Goal: Information Seeking & Learning: Learn about a topic

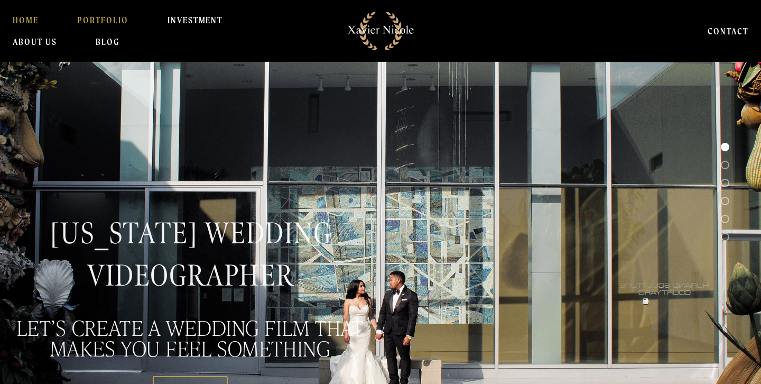
click at [104, 23] on link "PORTFOLIO" at bounding box center [102, 20] width 51 height 21
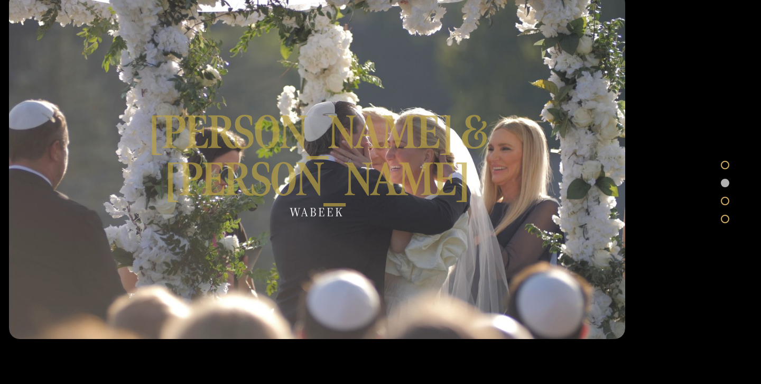
scroll to position [1182, 0]
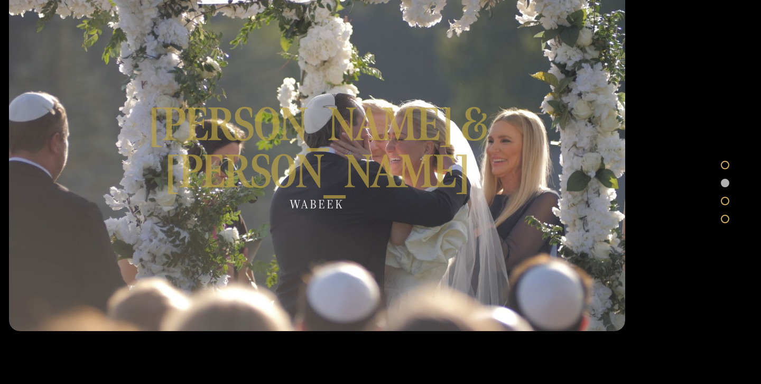
click at [318, 149] on div at bounding box center [317, 157] width 617 height 347
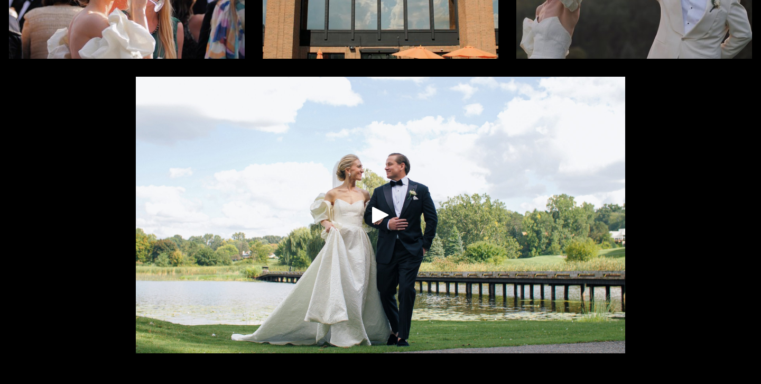
scroll to position [239, 0]
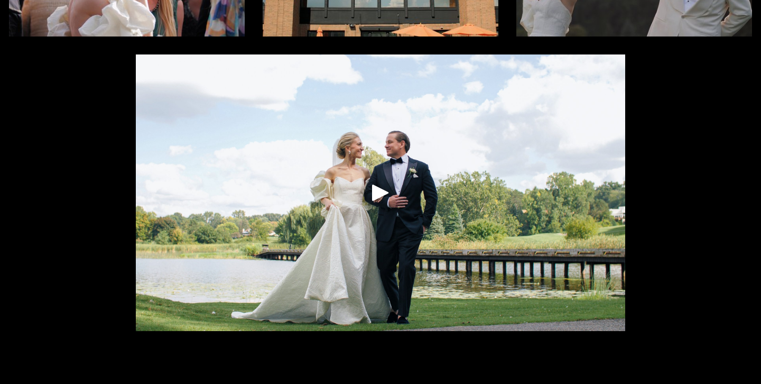
click at [385, 196] on div "Play" at bounding box center [380, 192] width 25 height 25
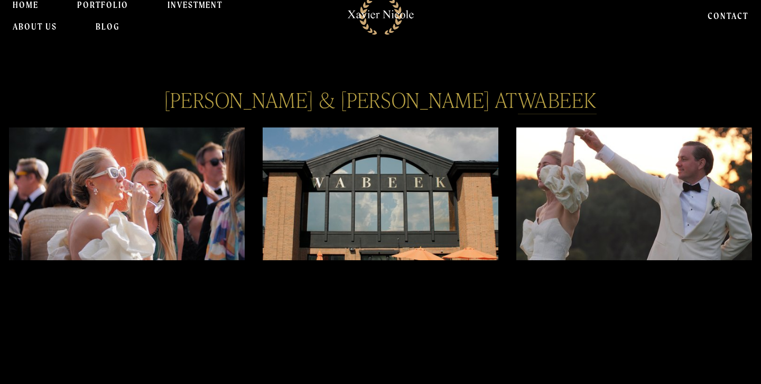
scroll to position [0, 0]
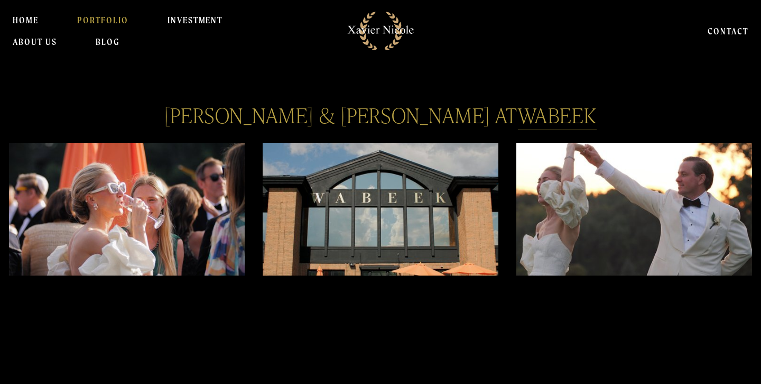
click at [104, 21] on link "PORTFOLIO" at bounding box center [102, 20] width 51 height 21
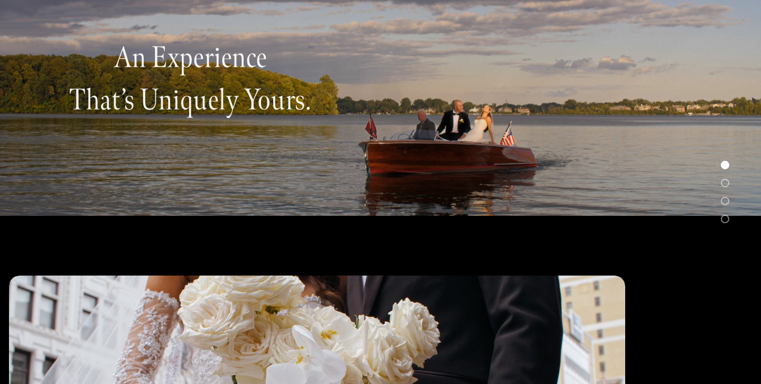
scroll to position [178, 0]
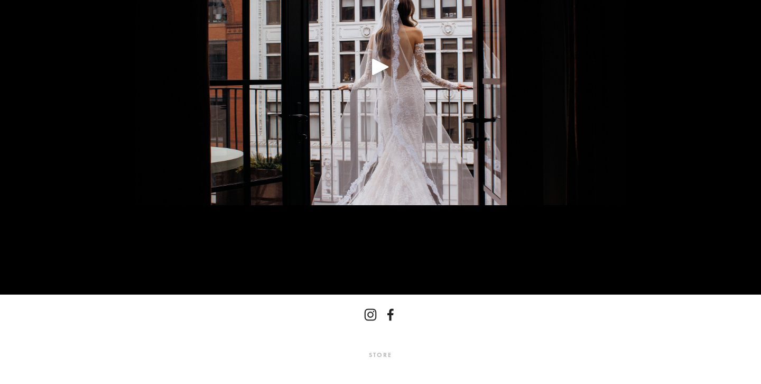
scroll to position [364, 0]
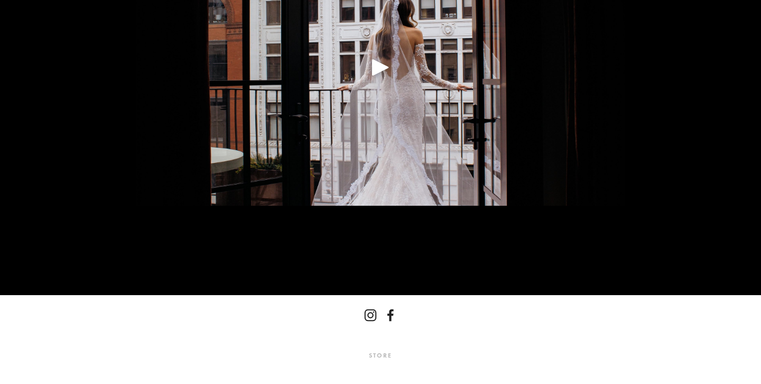
click at [365, 77] on div at bounding box center [381, 67] width 490 height 277
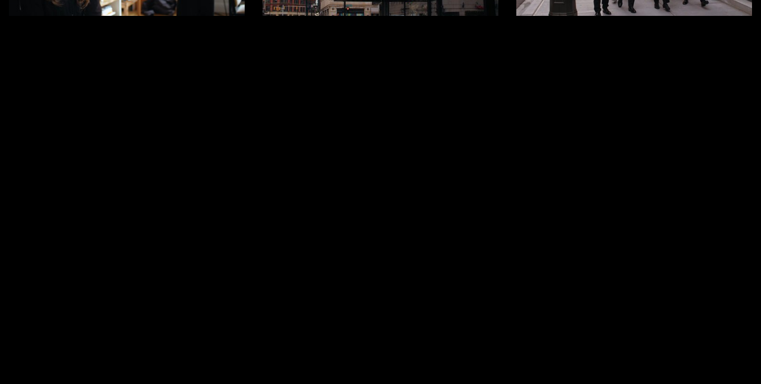
scroll to position [0, 0]
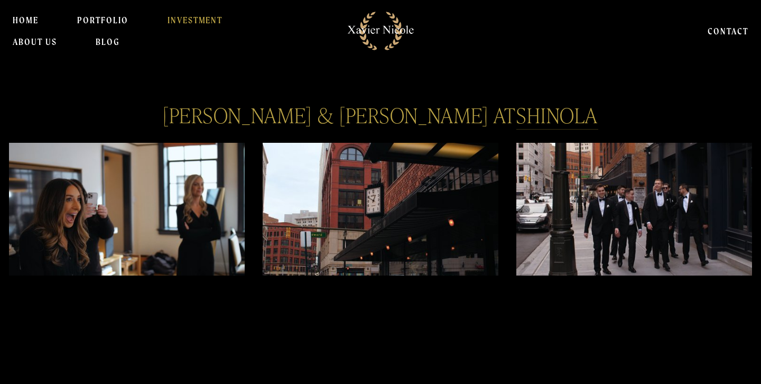
click at [217, 24] on link "INVESTMENT" at bounding box center [196, 20] width 56 height 21
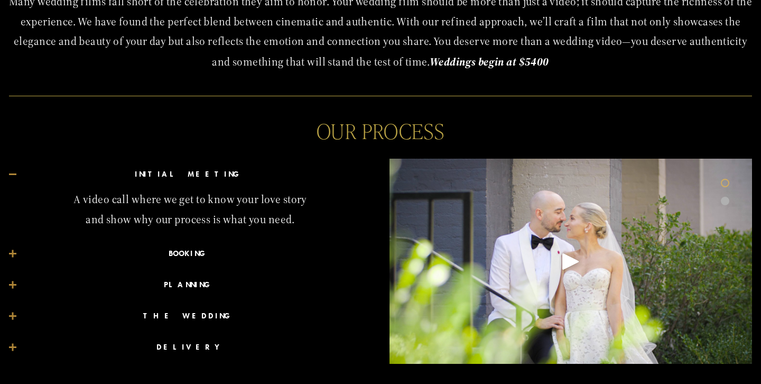
scroll to position [444, 0]
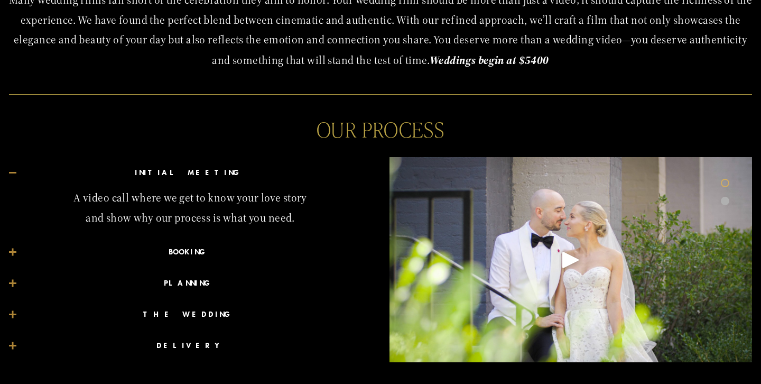
click at [181, 245] on span "BOOKING" at bounding box center [193, 252] width 355 height 15
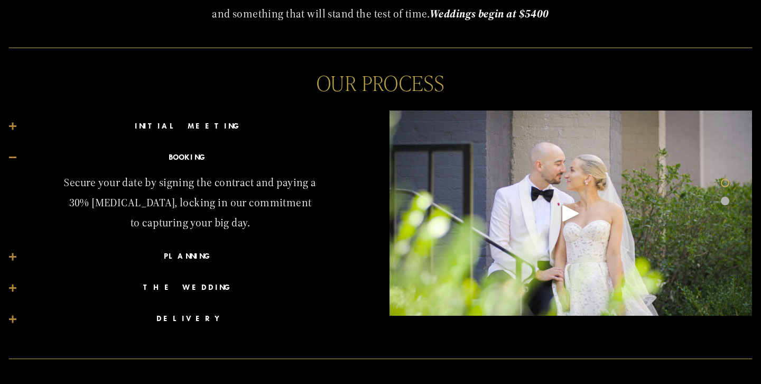
scroll to position [496, 0]
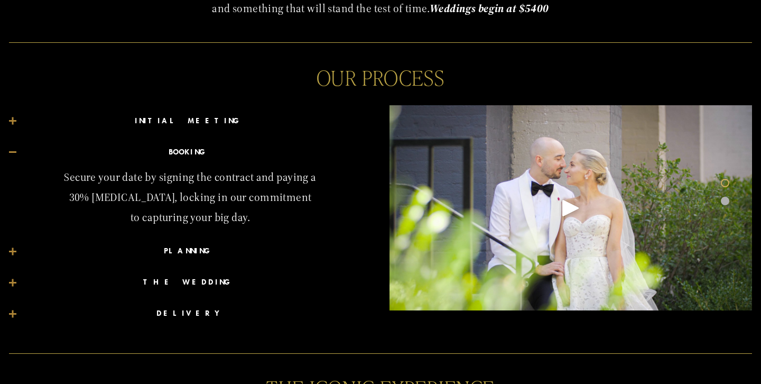
click at [187, 253] on span "PLANNING" at bounding box center [193, 251] width 355 height 15
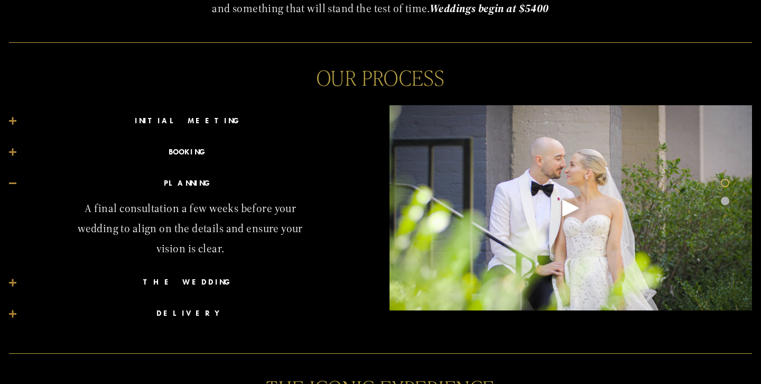
click at [186, 275] on span "THE WEDDING" at bounding box center [193, 282] width 355 height 15
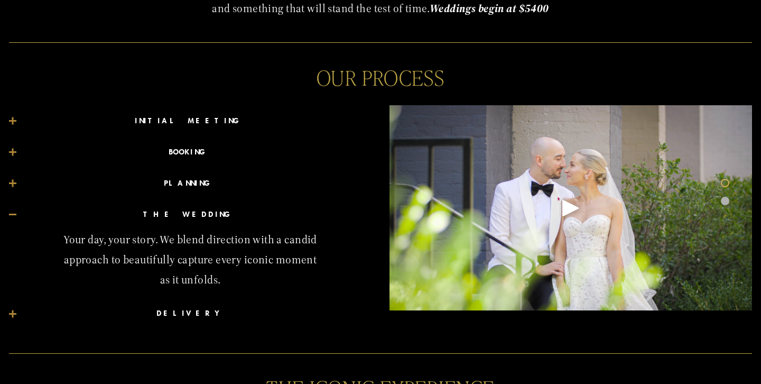
click at [193, 315] on span "DELIVERY" at bounding box center [193, 313] width 355 height 15
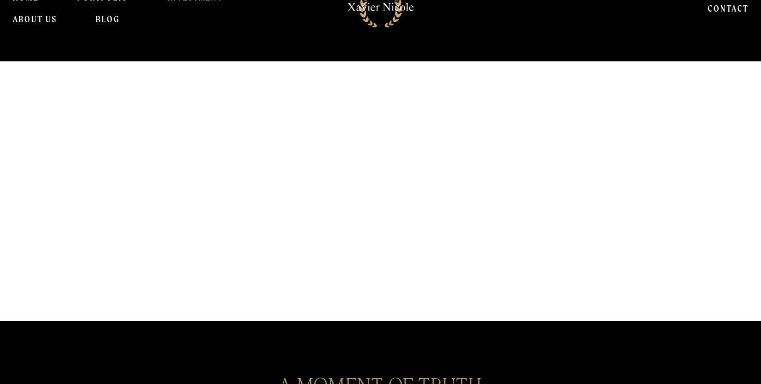
scroll to position [0, 0]
